Goal: Task Accomplishment & Management: Use online tool/utility

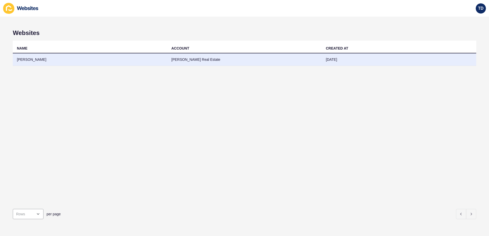
click at [198, 61] on td "[PERSON_NAME] Real Estate" at bounding box center [244, 59] width 155 height 13
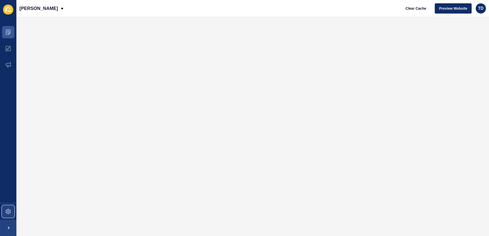
click at [5, 207] on span at bounding box center [8, 212] width 16 height 16
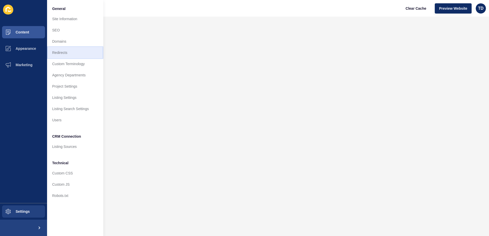
click at [82, 49] on link "Redirects" at bounding box center [75, 52] width 56 height 11
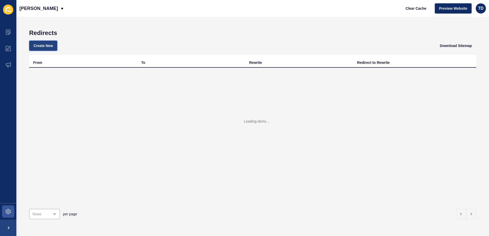
click at [47, 45] on span "Create New" at bounding box center [43, 45] width 19 height 5
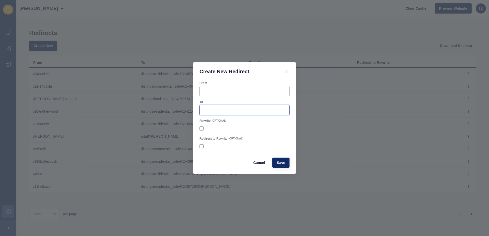
click at [237, 112] on input "To" at bounding box center [244, 110] width 83 height 5
paste input "/listings/residential_sale-R2-4599151-kooringal"
type input "/listings/residential_sale-R2-4599151-kooringal"
click at [237, 89] on div at bounding box center [245, 91] width 90 height 10
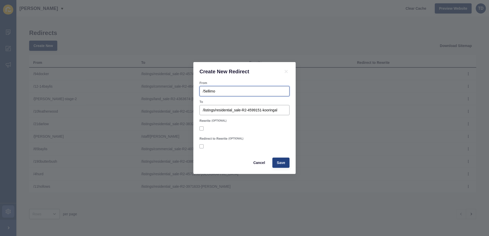
type input "/5ellimo"
click at [287, 163] on button "Save" at bounding box center [281, 163] width 17 height 10
